Goal: Go to known website: Go to known website

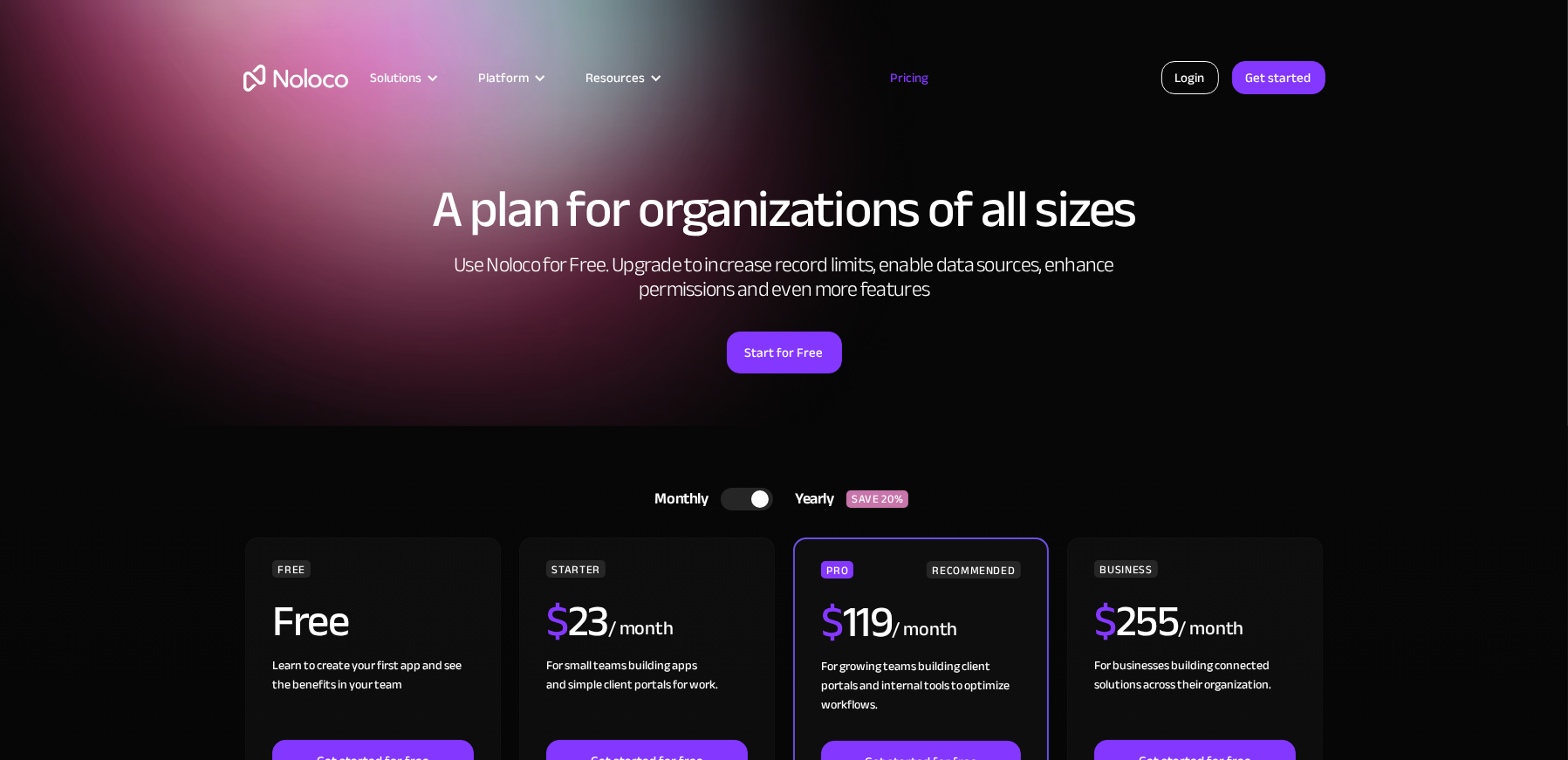
click at [1193, 83] on link "Login" at bounding box center [1189, 78] width 57 height 34
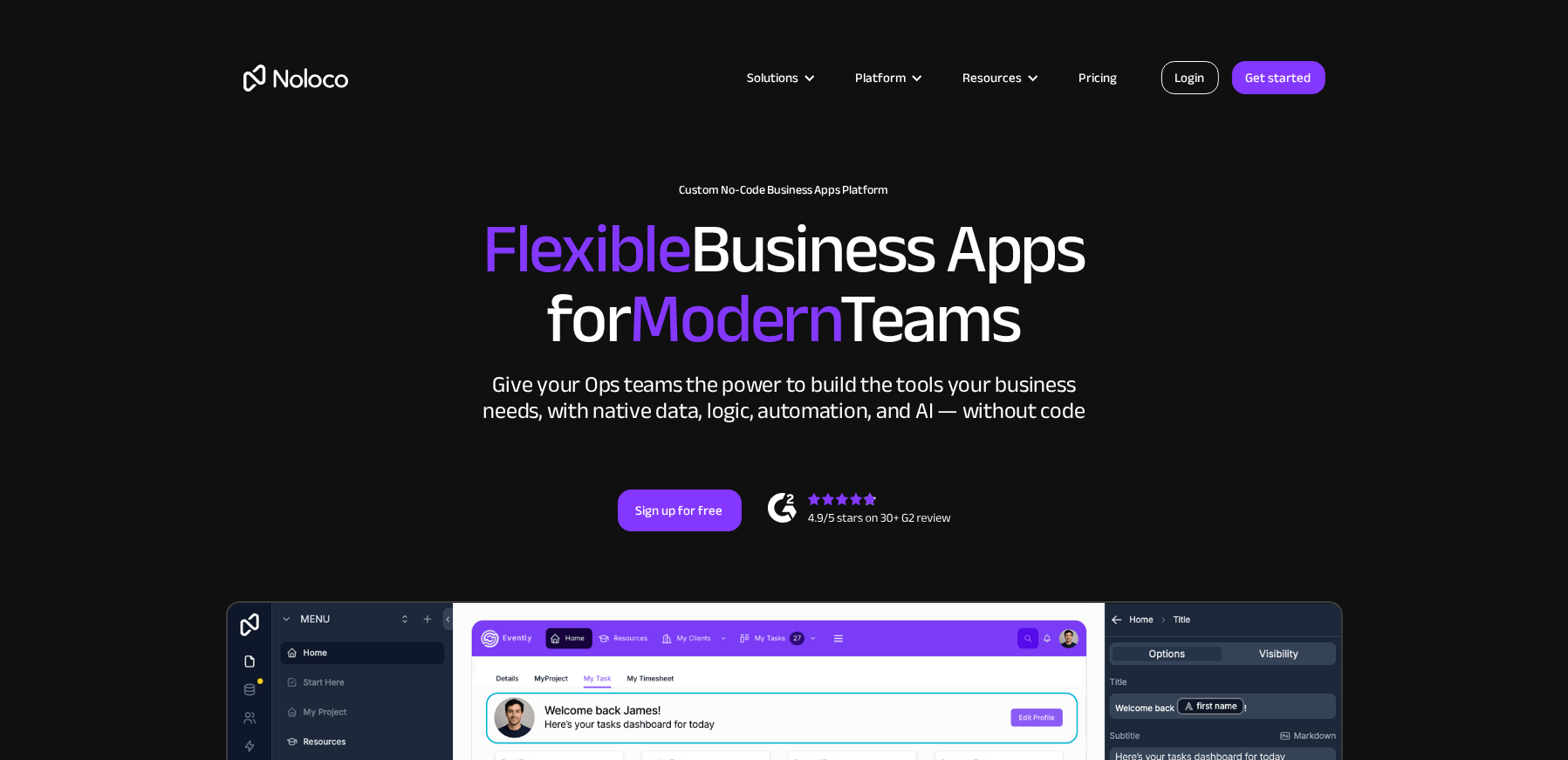
click at [1212, 74] on link "Login" at bounding box center [1189, 78] width 57 height 34
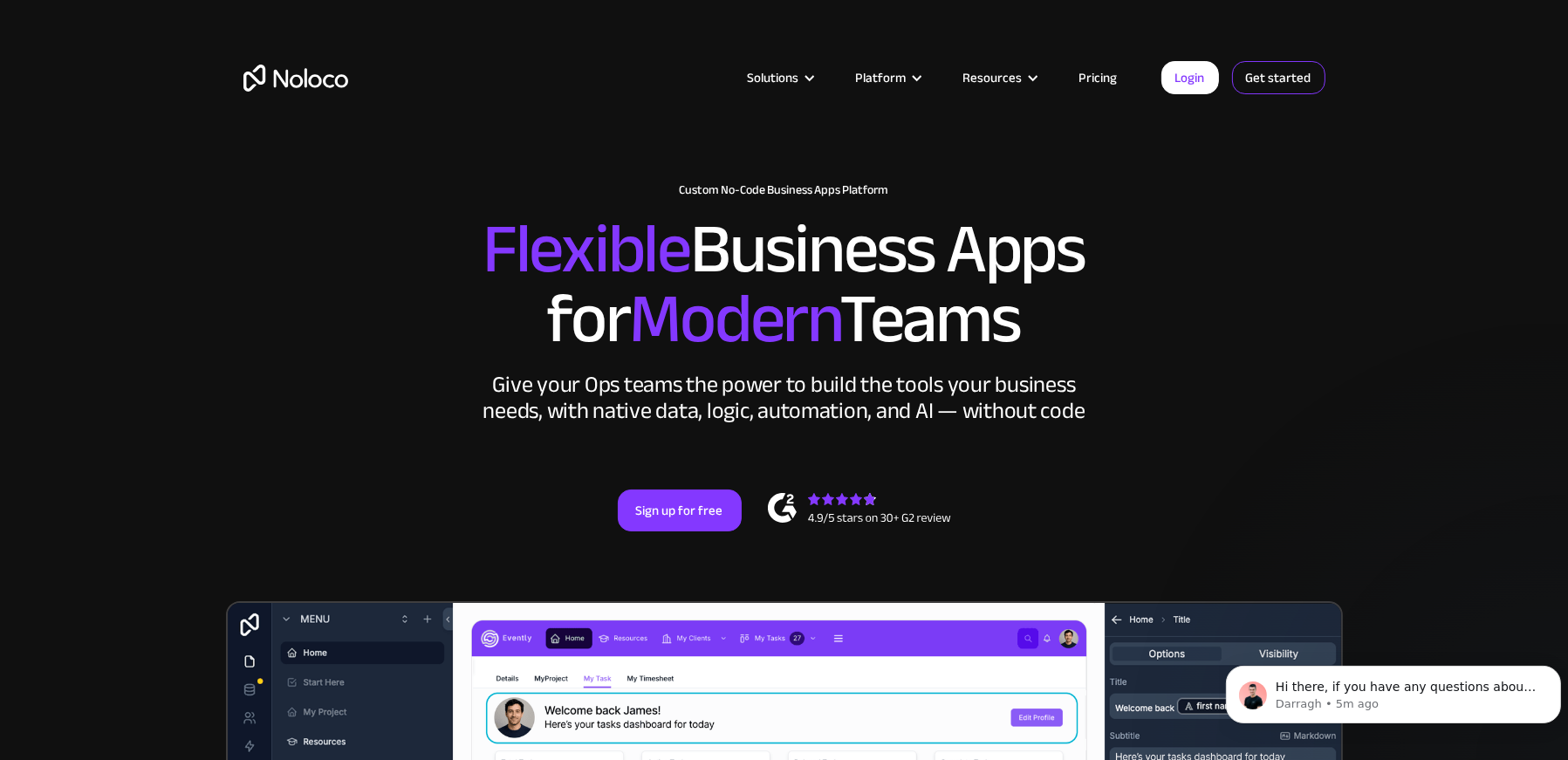
click at [1298, 81] on link "Get started" at bounding box center [1279, 78] width 94 height 34
